Goal: Navigation & Orientation: Find specific page/section

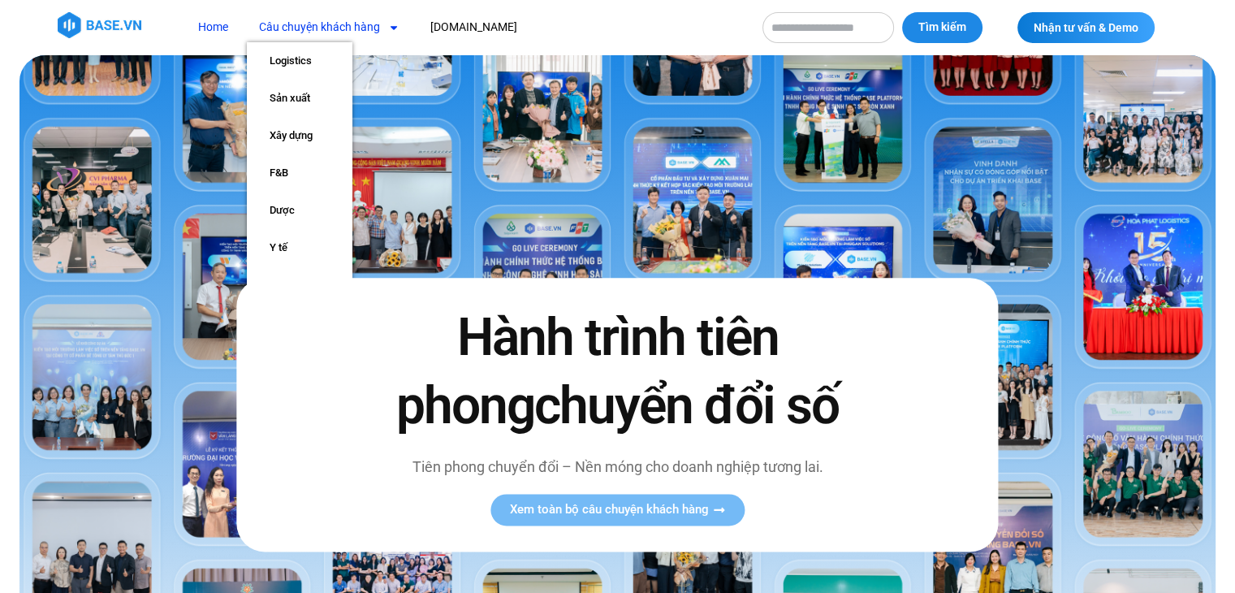
click at [348, 27] on link "Câu chuyện khách hàng" at bounding box center [329, 27] width 165 height 30
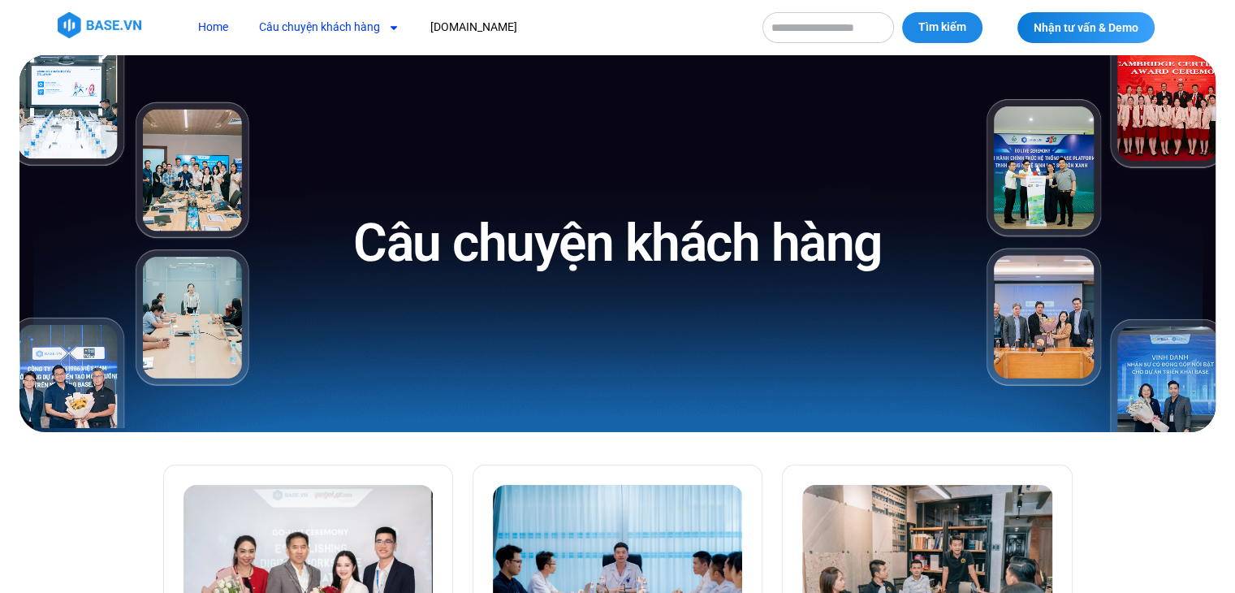
click at [224, 36] on link "Home" at bounding box center [213, 27] width 54 height 30
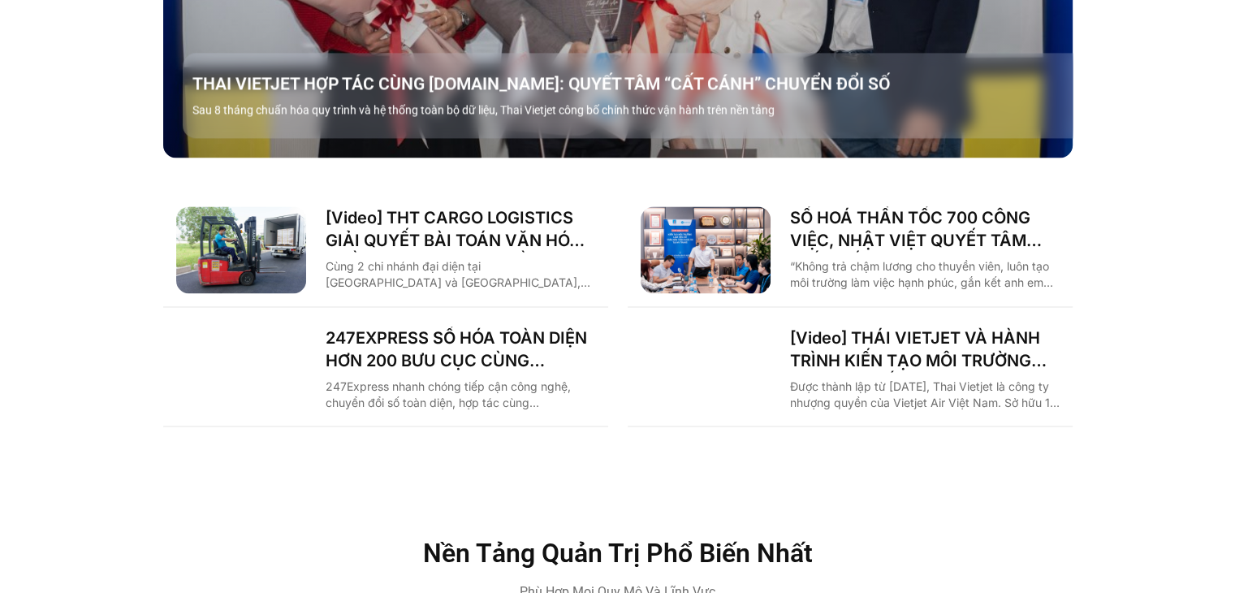
scroll to position [2271, 0]
